Goal: Find specific page/section: Find specific page/section

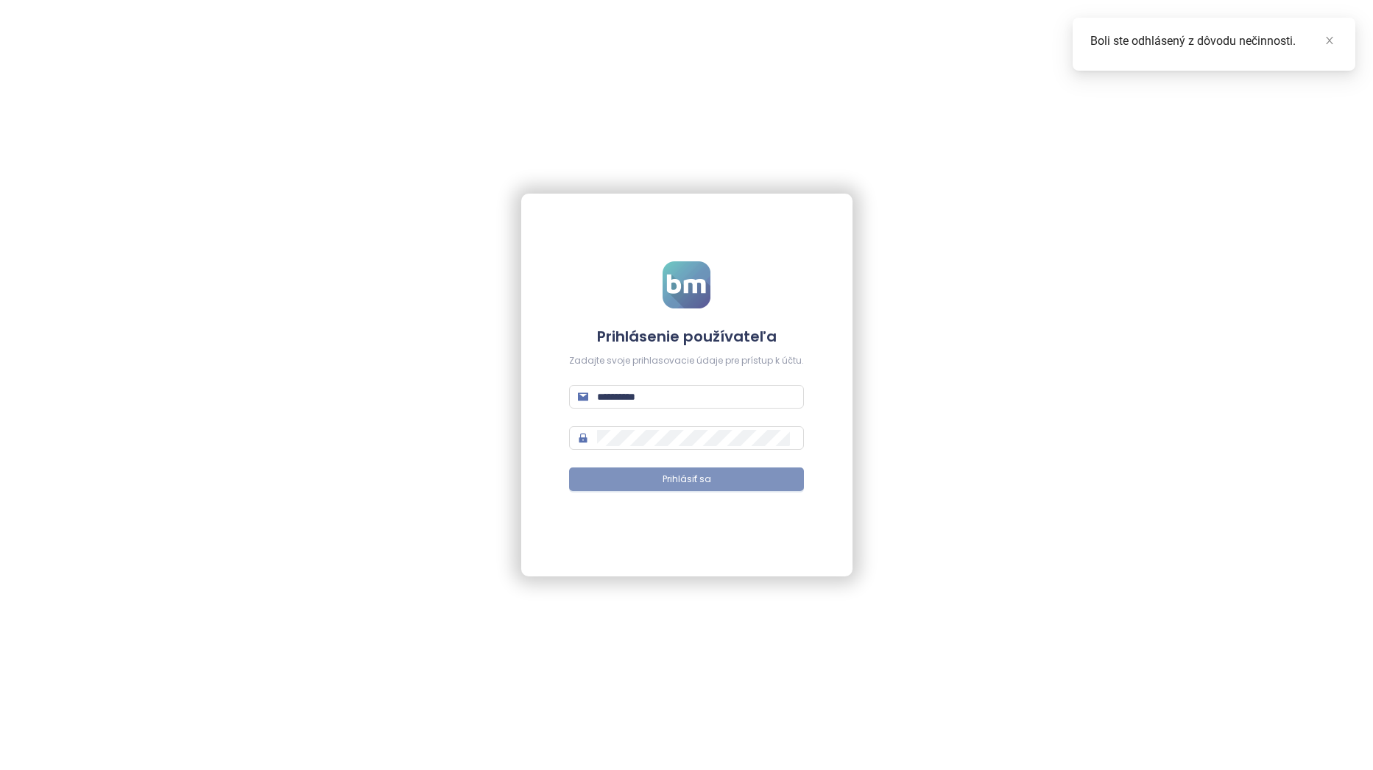
click at [673, 480] on span "Prihlásiť sa" at bounding box center [686, 480] width 49 height 14
click at [1334, 39] on icon "close" at bounding box center [1329, 40] width 10 height 10
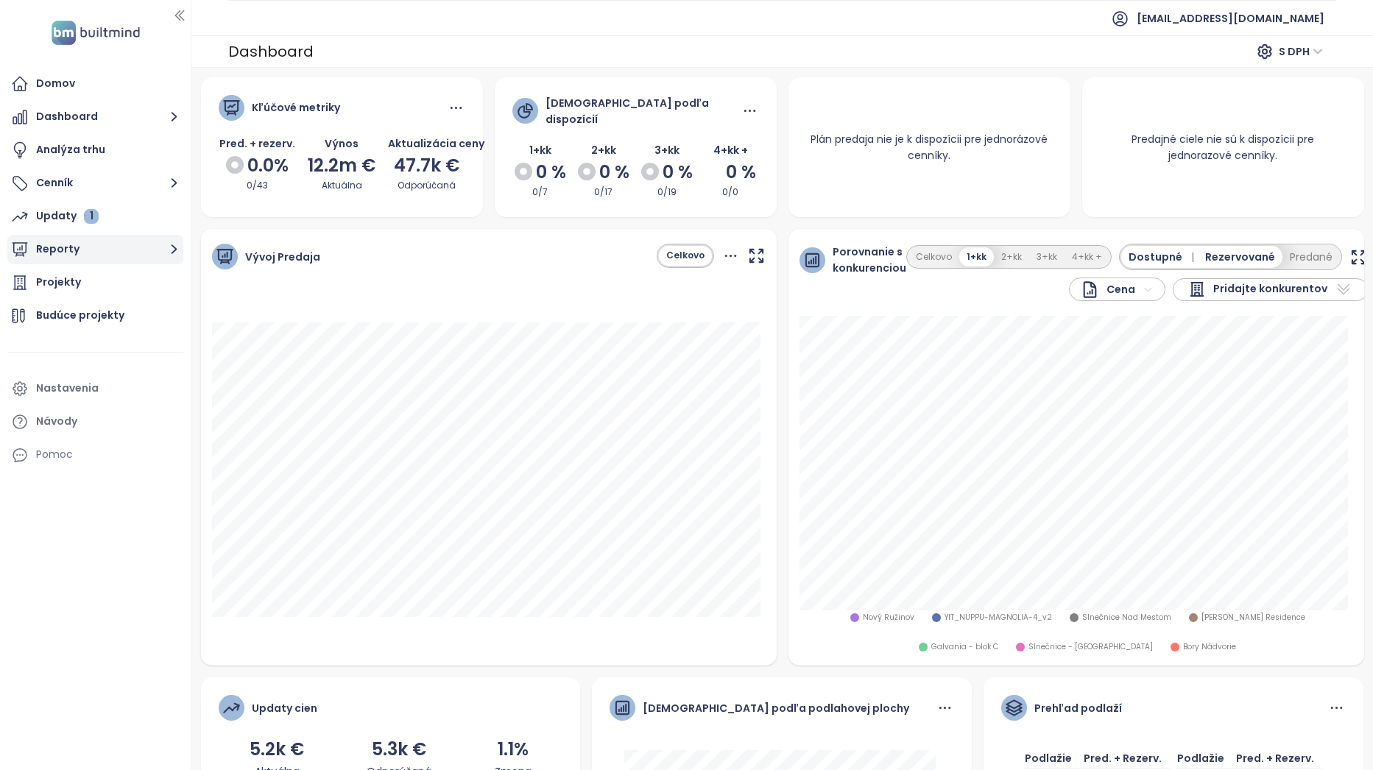
click at [107, 252] on button "Reporty" at bounding box center [95, 249] width 176 height 29
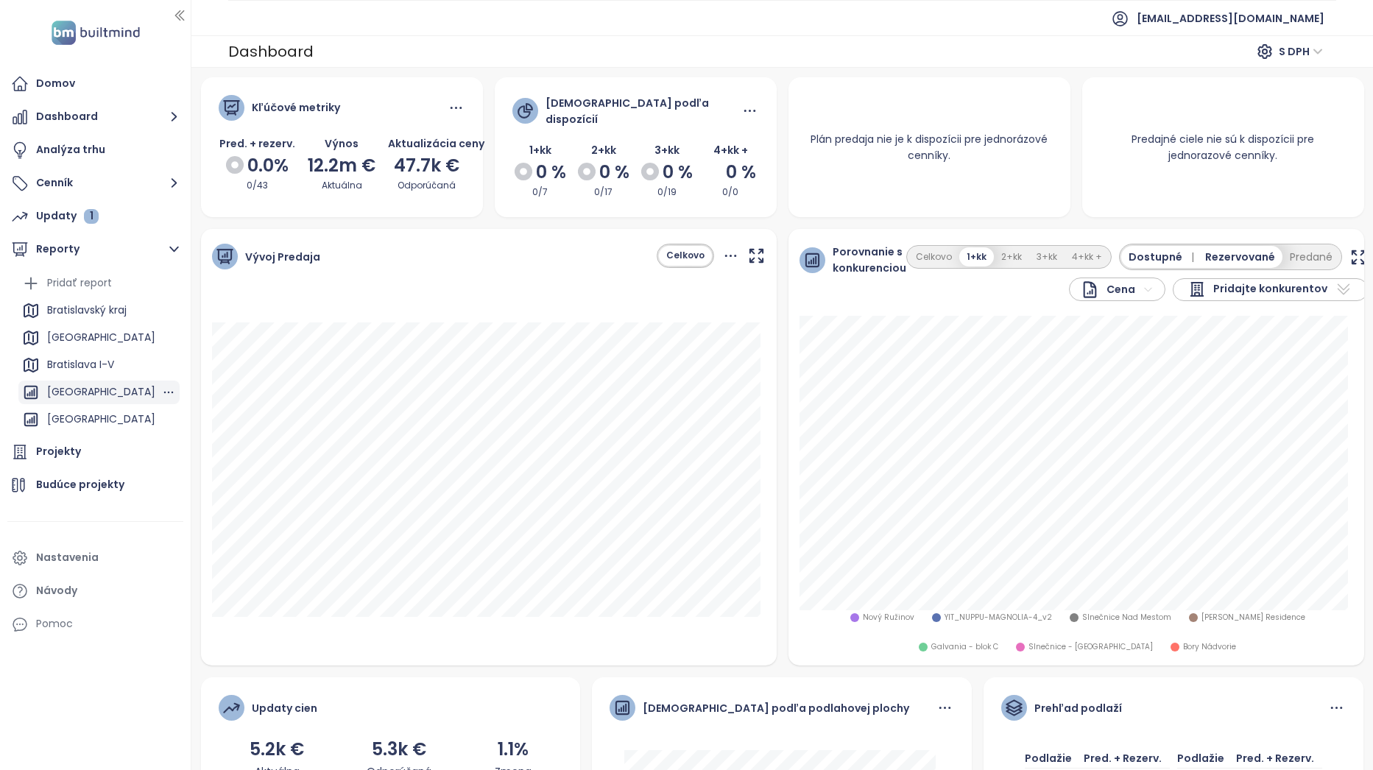
click at [108, 392] on div "[GEOGRAPHIC_DATA]" at bounding box center [101, 392] width 108 height 18
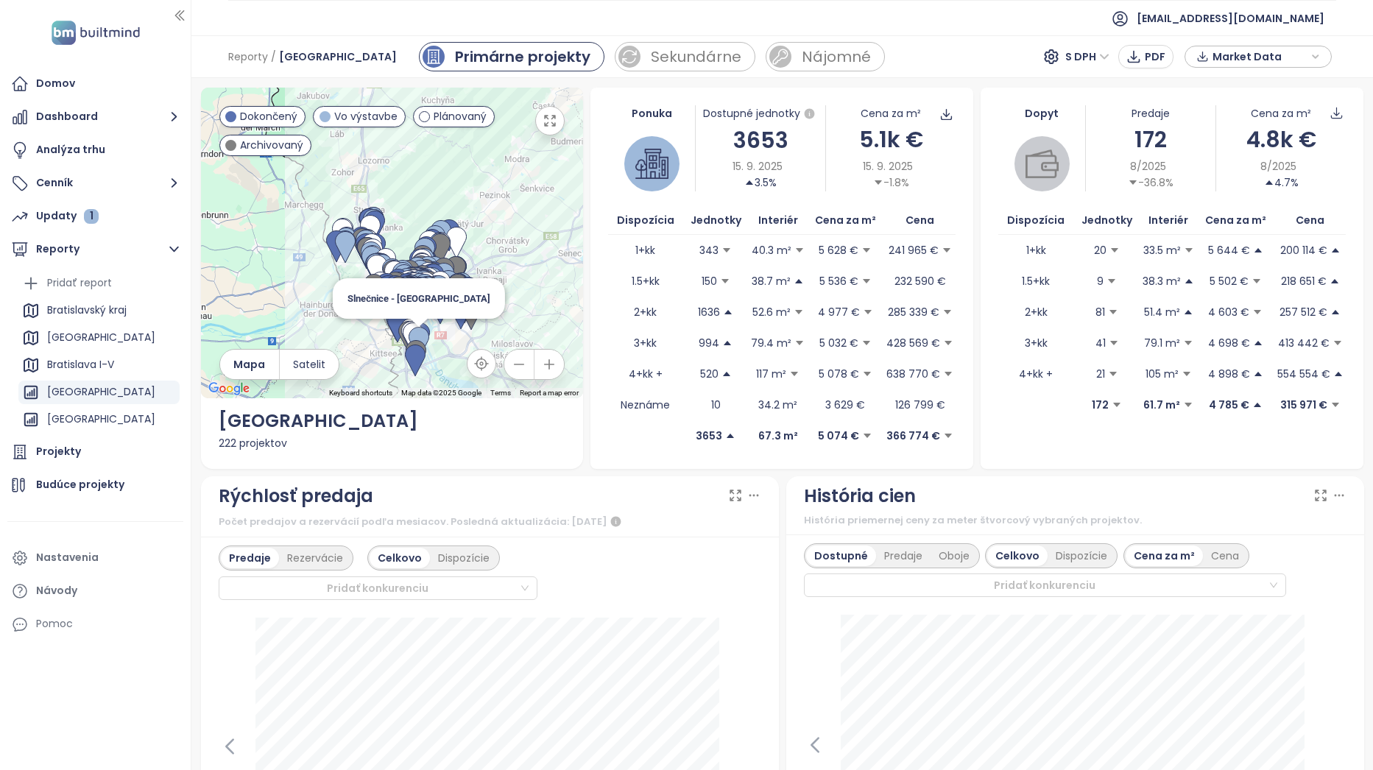
drag, startPoint x: 478, startPoint y: 249, endPoint x: 425, endPoint y: 336, distance: 101.1
click at [425, 336] on div "Slnečnice - [GEOGRAPHIC_DATA]" at bounding box center [392, 243] width 383 height 311
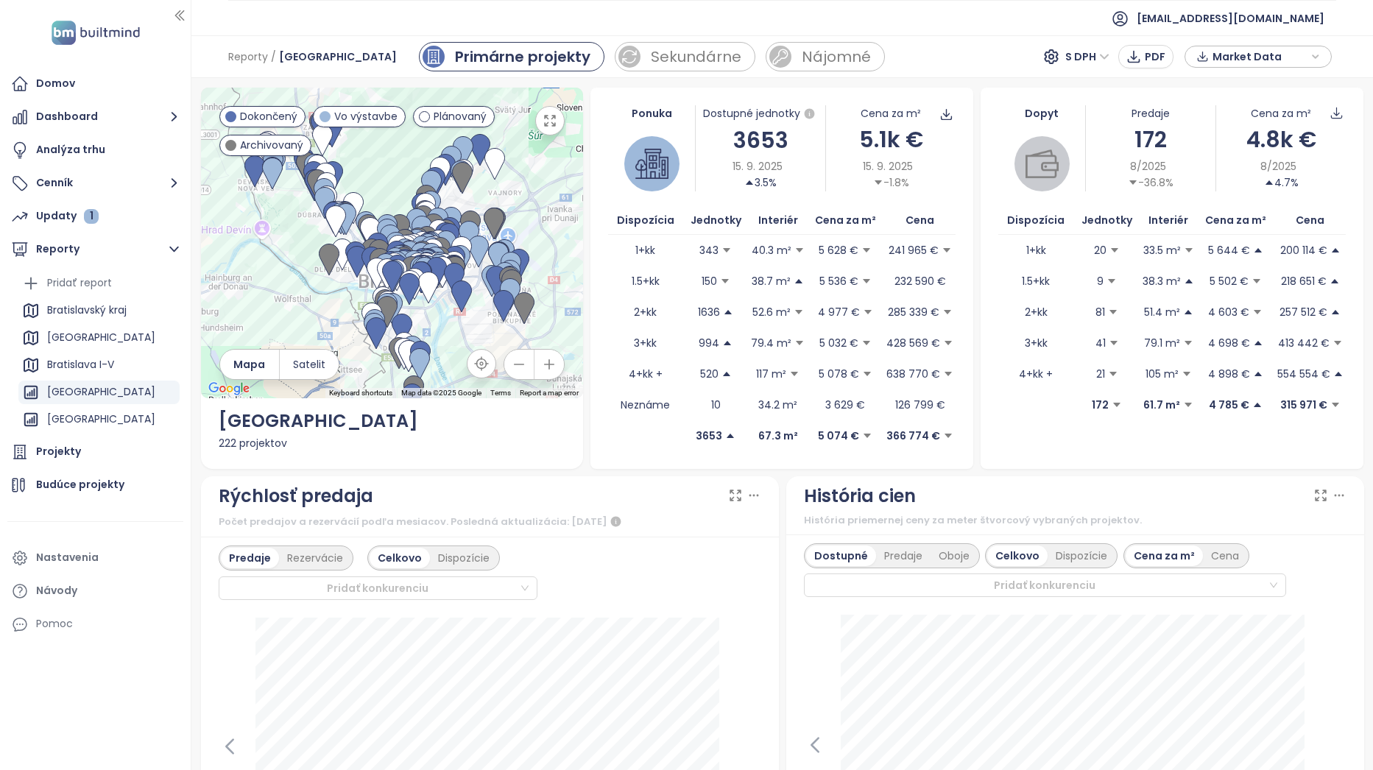
drag, startPoint x: 450, startPoint y: 343, endPoint x: 466, endPoint y: 321, distance: 27.0
click at [466, 321] on div at bounding box center [392, 243] width 383 height 311
click at [194, 236] on div "← Move left → Move right ↑ Move up ↓ Move down + Zoom in - Zoom out Home Jump l…" at bounding box center [781, 424] width 1181 height 692
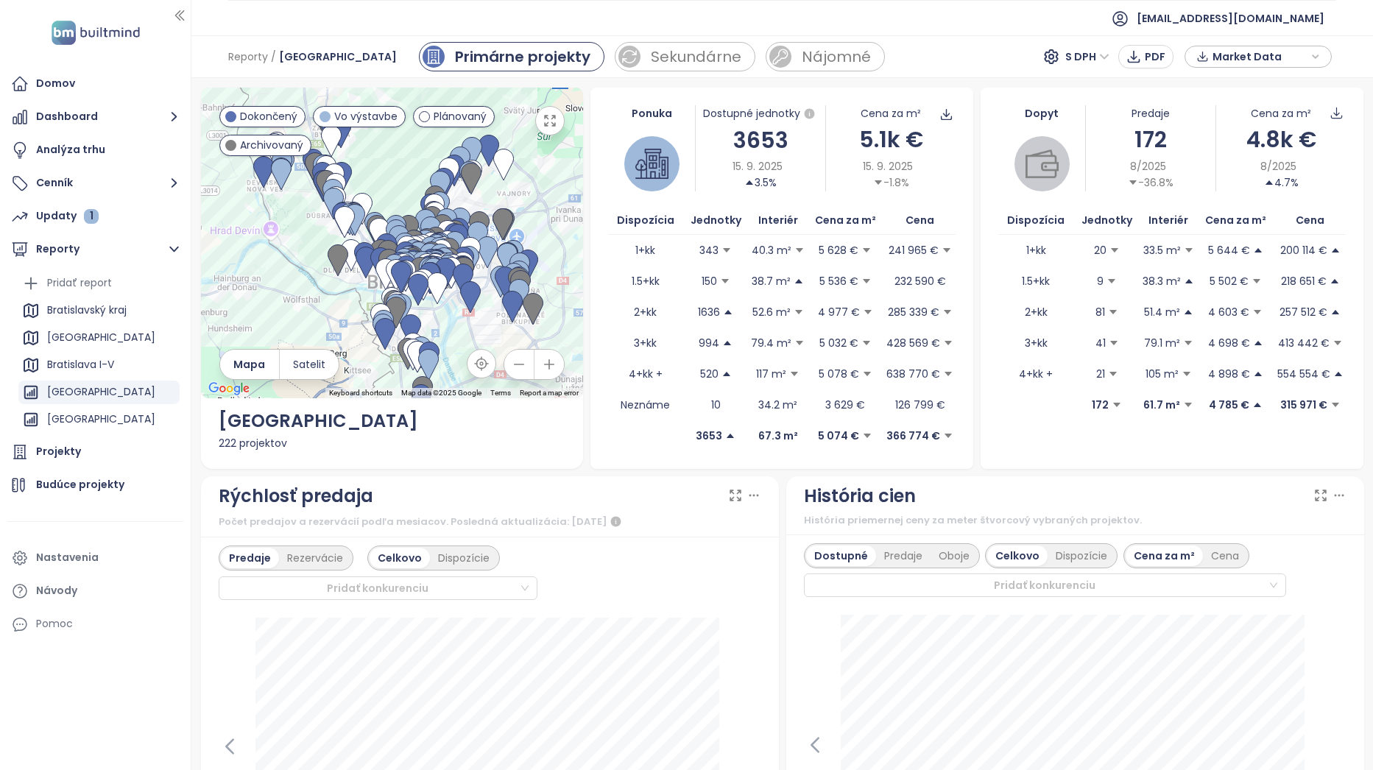
drag, startPoint x: 259, startPoint y: 252, endPoint x: 266, endPoint y: 253, distance: 7.4
click at [266, 253] on div at bounding box center [392, 243] width 383 height 311
